Goal: Information Seeking & Learning: Understand process/instructions

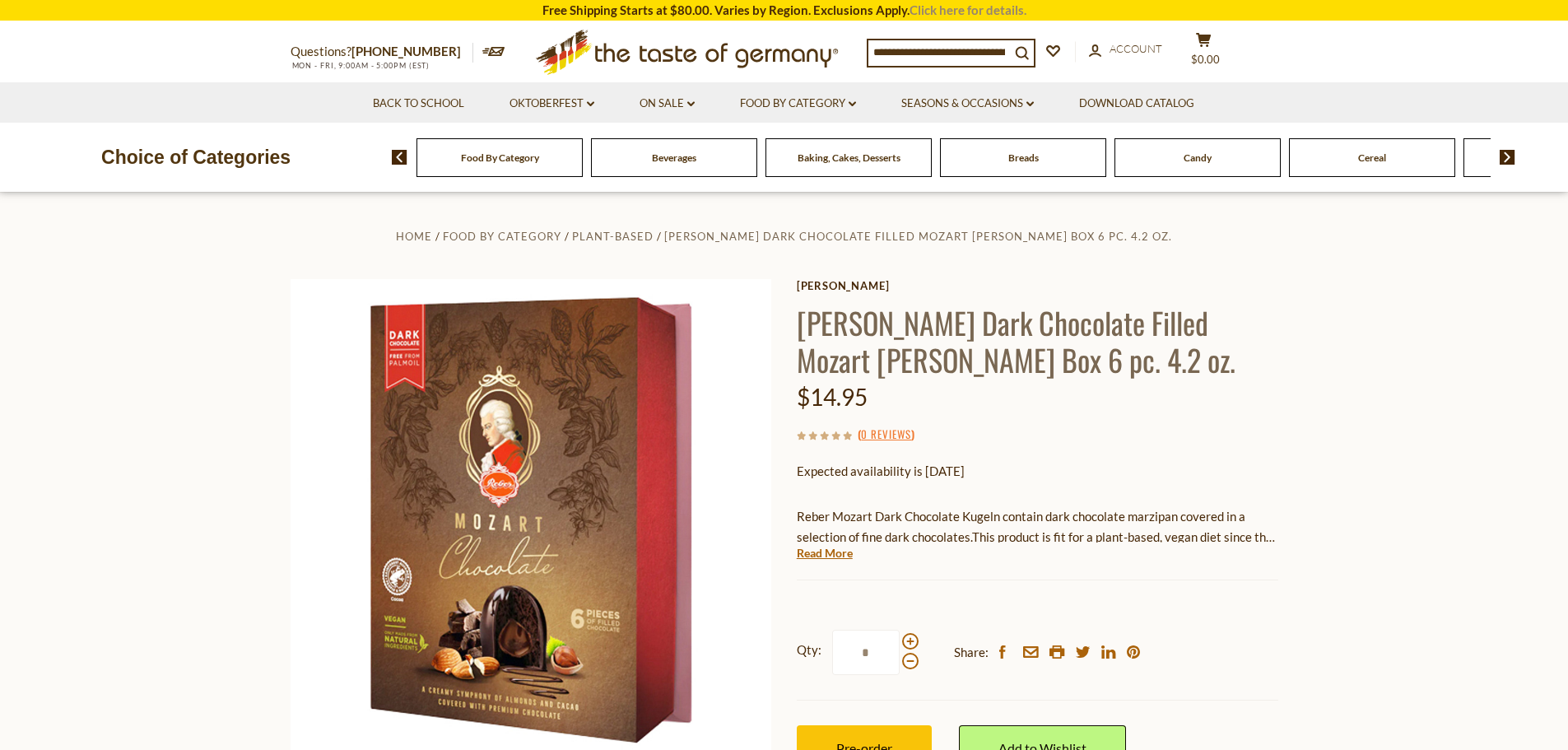
click at [974, 11] on link "Click here for details." at bounding box center [968, 9] width 117 height 15
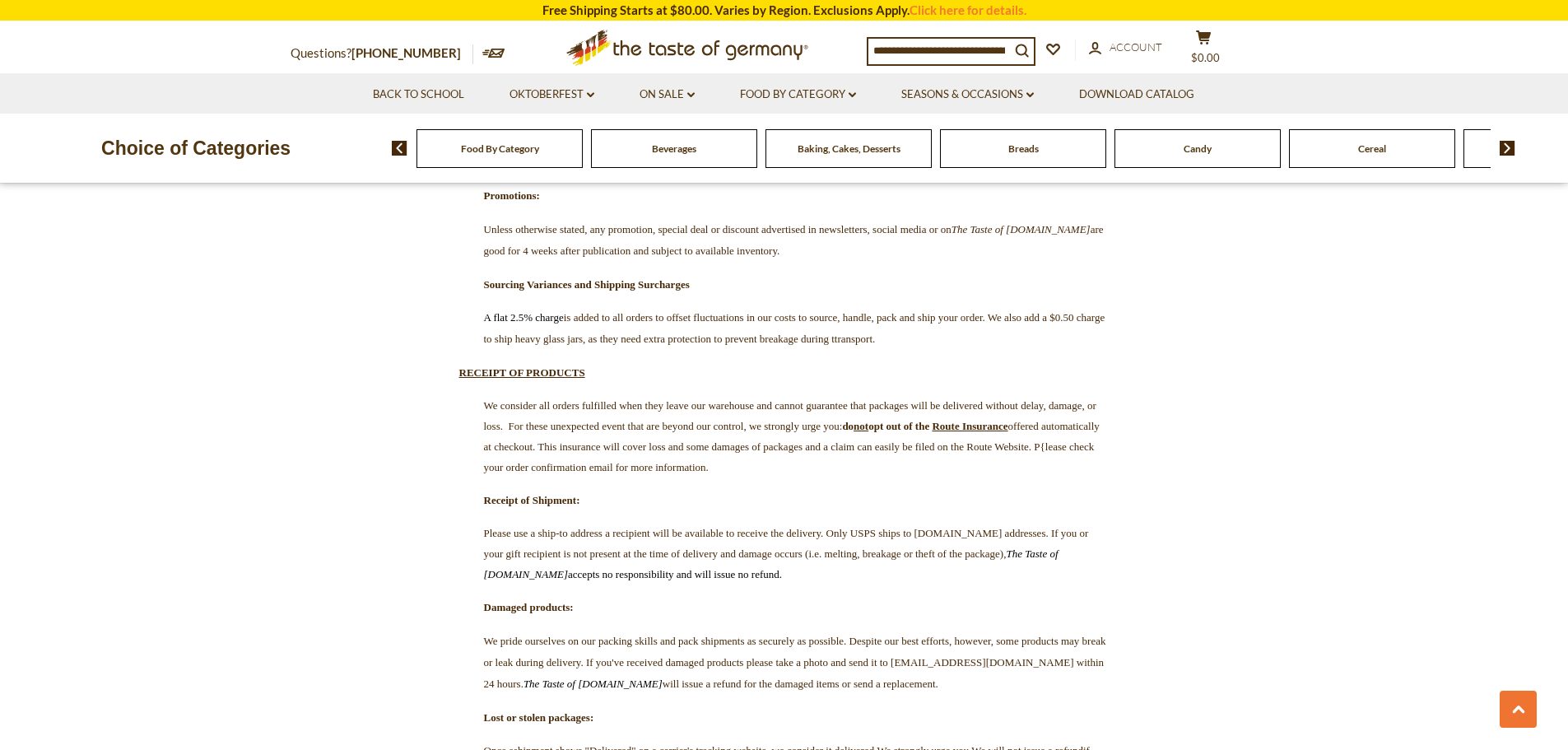
scroll to position [3787, 0]
